Goal: Task Accomplishment & Management: Use online tool/utility

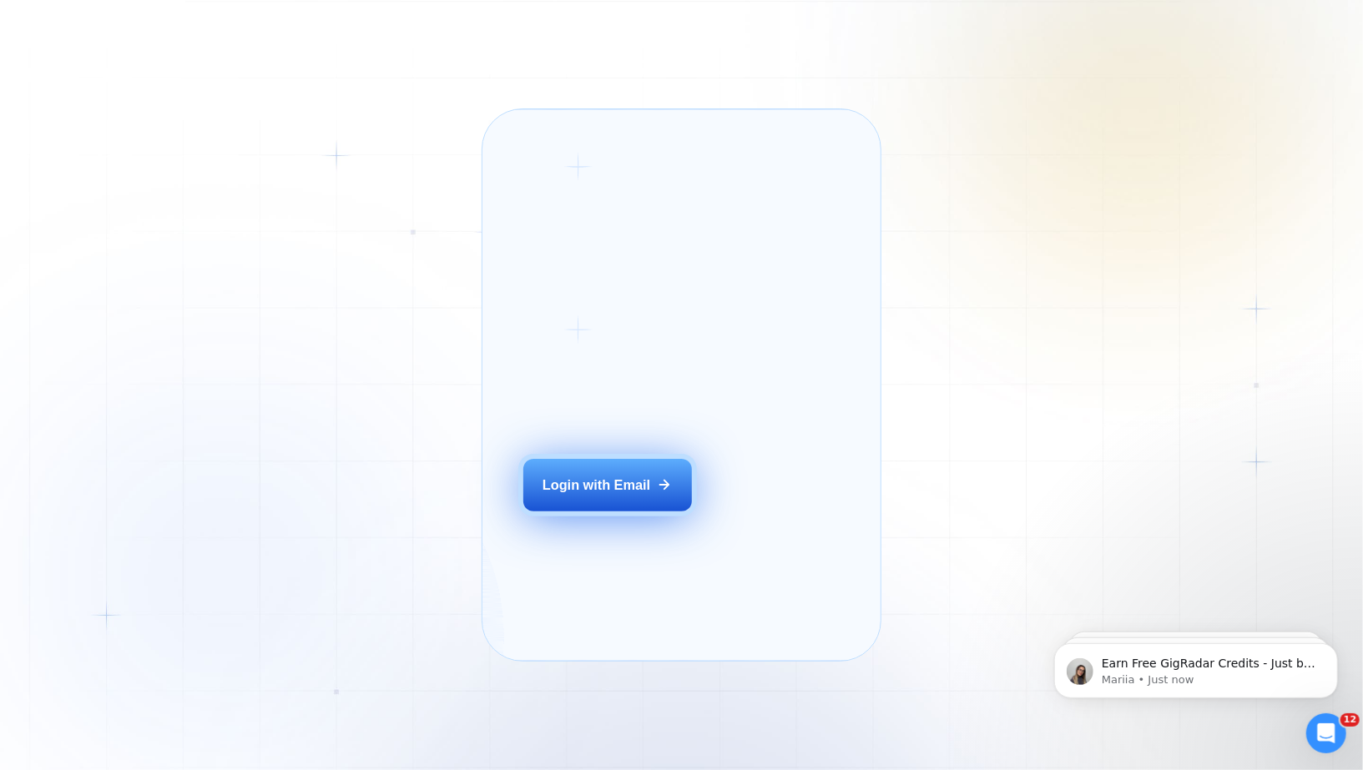
click at [637, 494] on div "Login with Email" at bounding box center [596, 485] width 108 height 18
